Goal: Task Accomplishment & Management: Complete application form

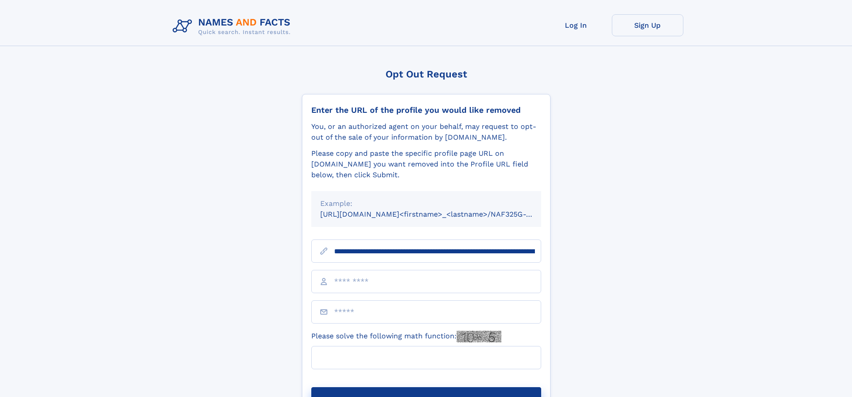
scroll to position [0, 97]
type input "**********"
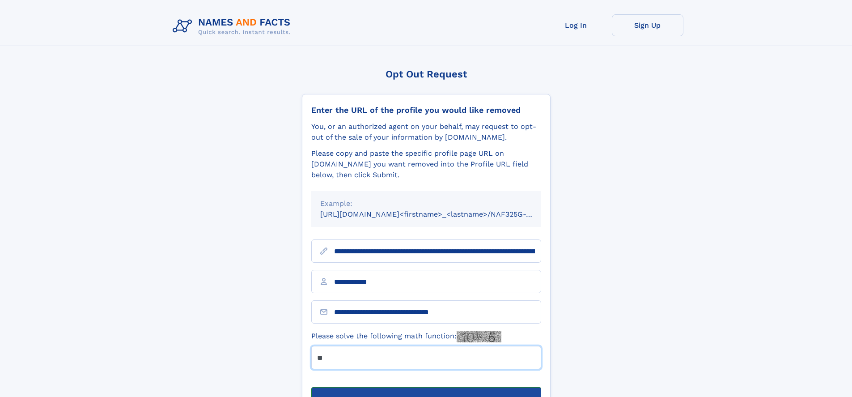
type input "**"
click at [426, 387] on button "Submit Opt Out Request" at bounding box center [426, 401] width 230 height 29
